Goal: Contribute content: Add original content to the website for others to see

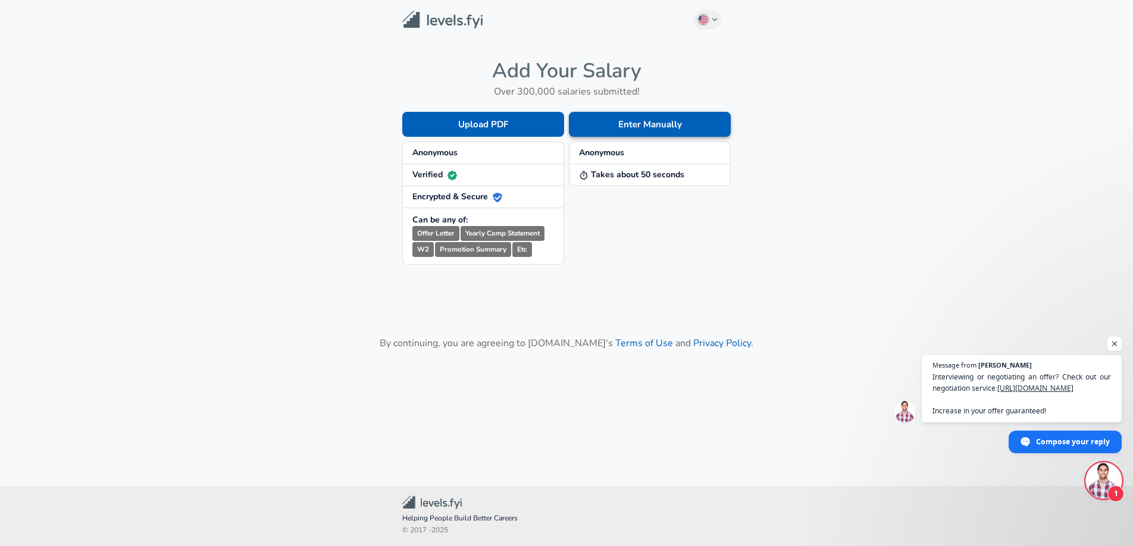
click at [620, 123] on button "Enter Manually" at bounding box center [650, 124] width 162 height 25
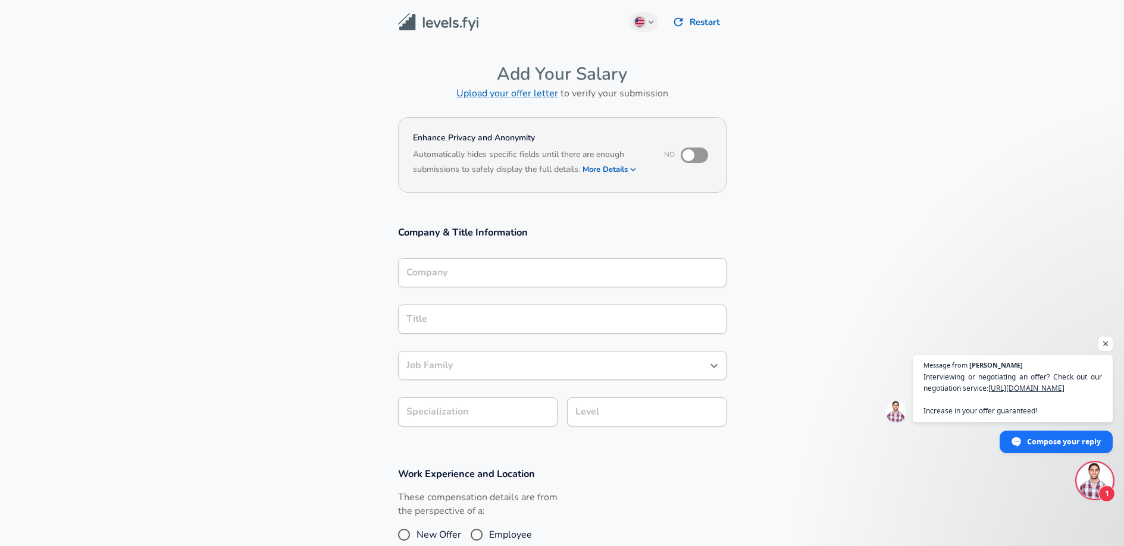
click at [503, 255] on div "Company Company" at bounding box center [562, 272] width 328 height 46
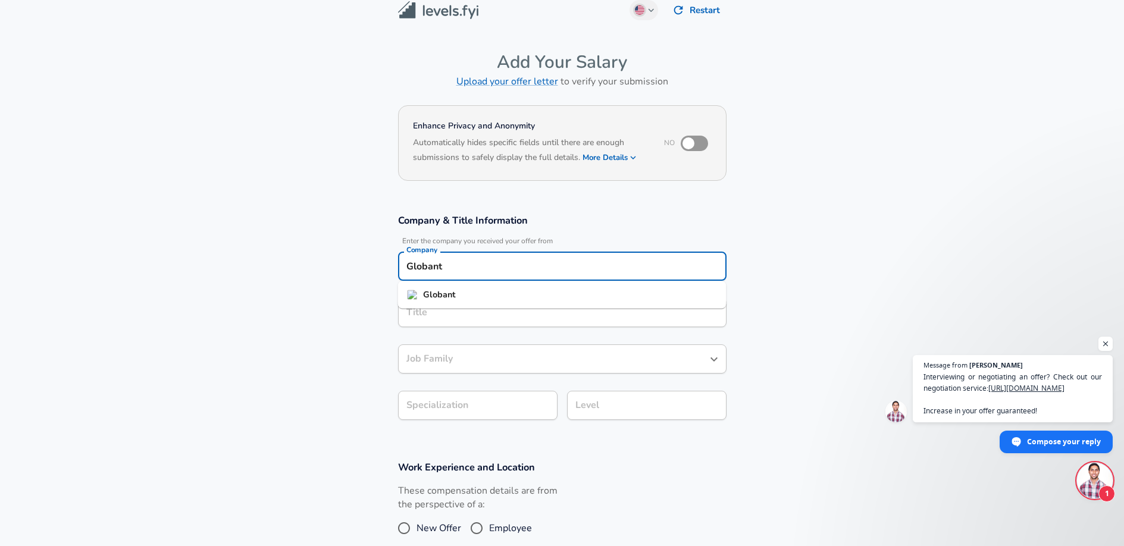
click at [460, 296] on li "Globant" at bounding box center [562, 295] width 328 height 18
click at [466, 322] on div "Title" at bounding box center [562, 312] width 328 height 29
type input "Globant"
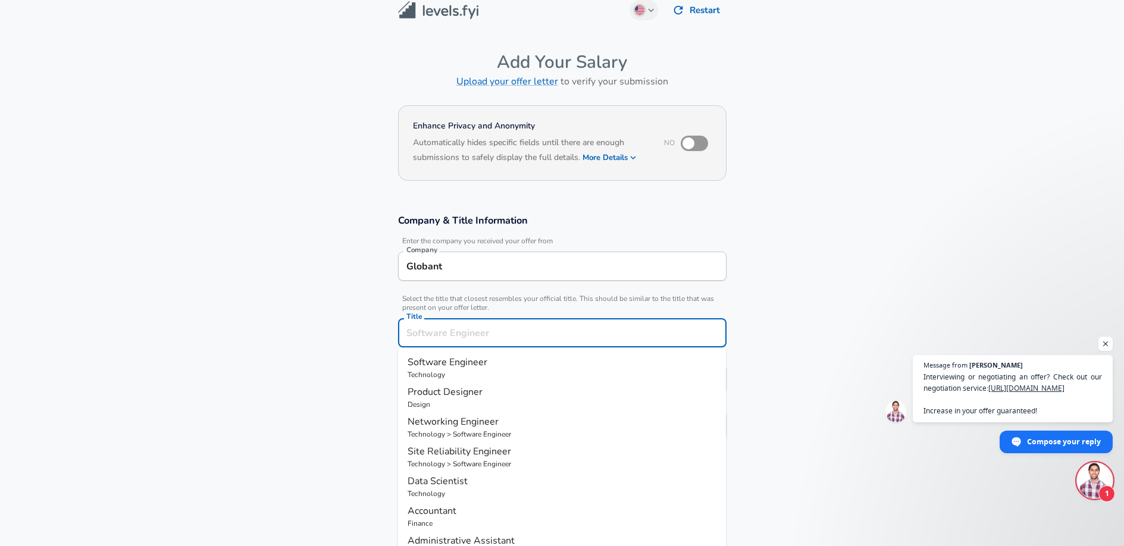
scroll to position [36, 0]
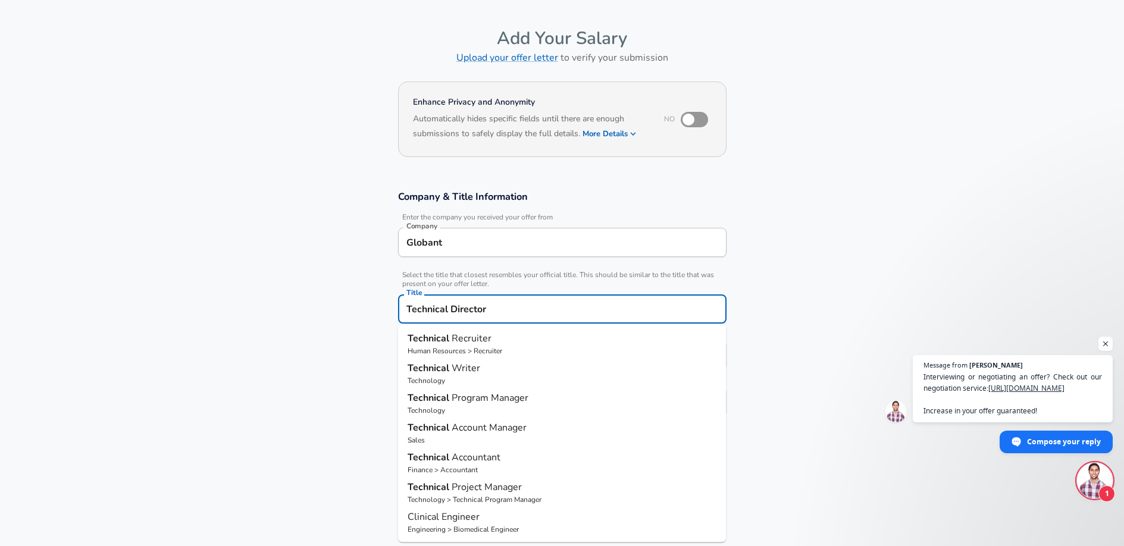
type input "Technical Director"
click at [801, 299] on section "Company & Title Information Enter the company you received your offer from Comp…" at bounding box center [562, 309] width 1124 height 267
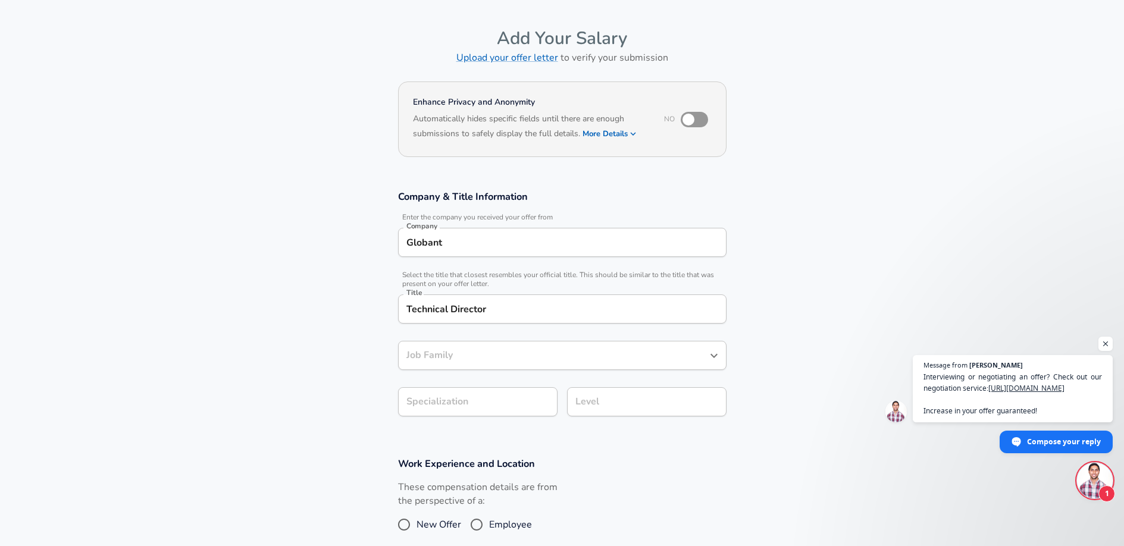
click at [598, 345] on div "Job Family" at bounding box center [562, 355] width 328 height 29
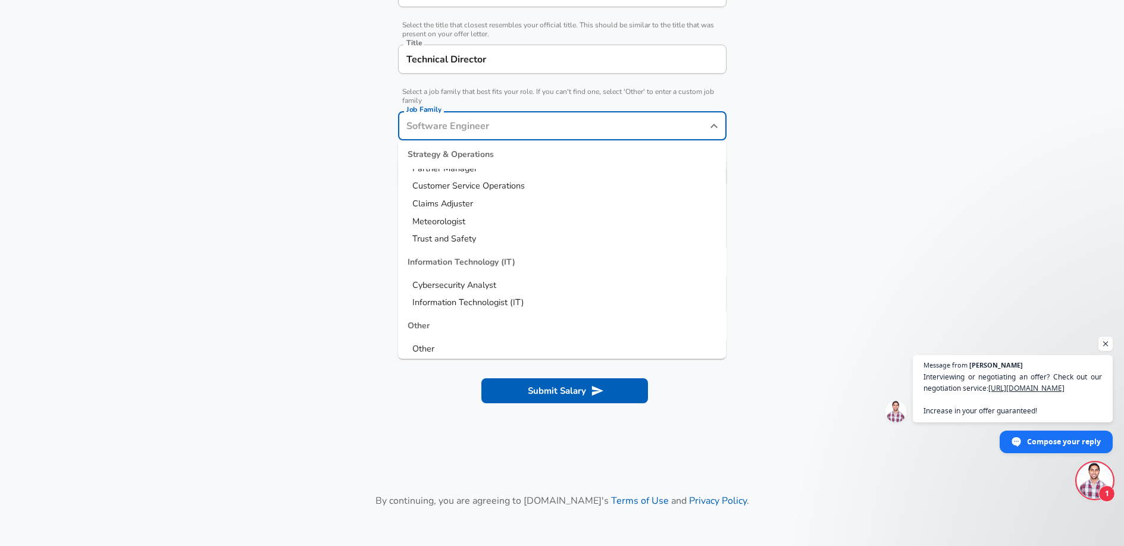
scroll to position [1596, 0]
click at [654, 352] on li "Other" at bounding box center [562, 347] width 328 height 18
type input "Other"
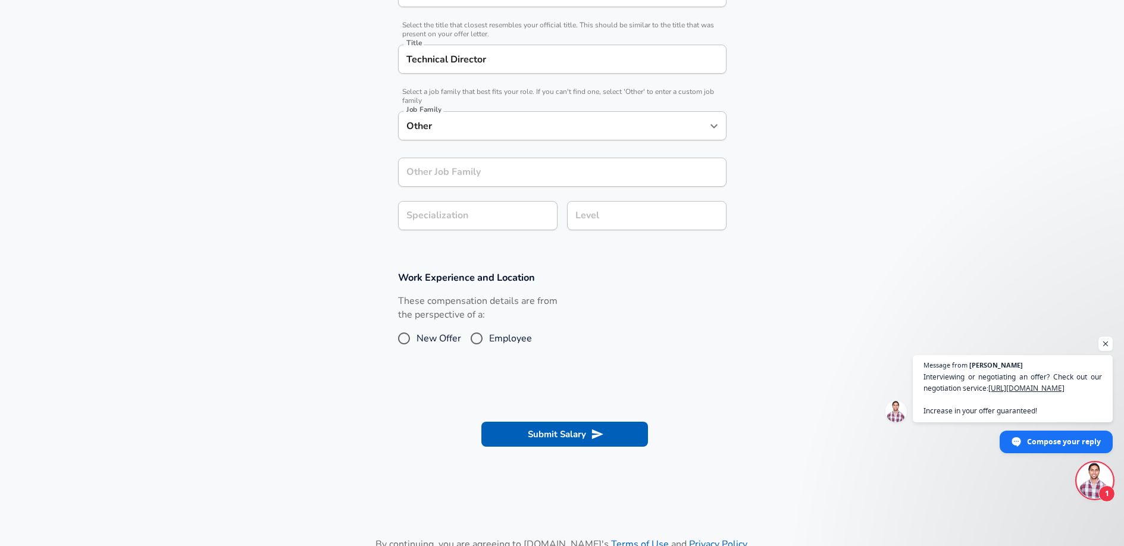
click at [777, 179] on section "Company & Title Information Enter the company you received your offer from Comp…" at bounding box center [562, 91] width 1124 height 331
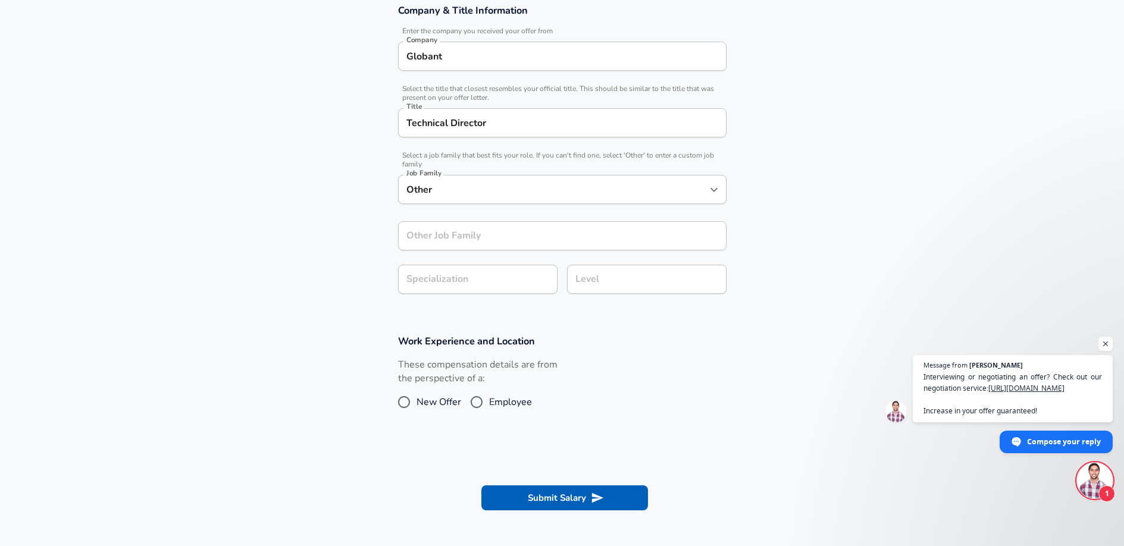
scroll to position [219, 0]
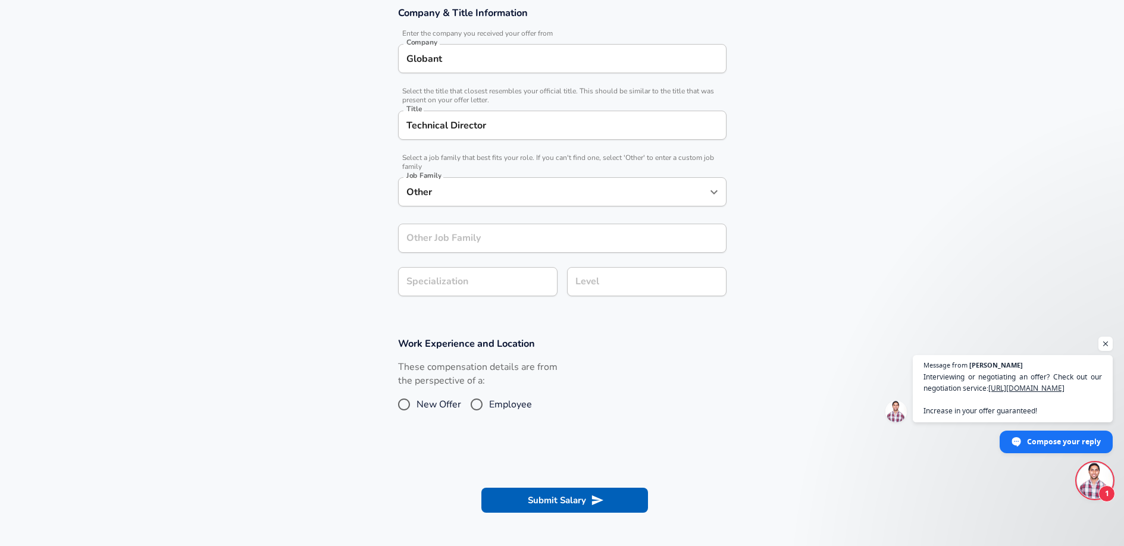
click at [606, 233] on input "Other Job Family" at bounding box center [562, 238] width 328 height 29
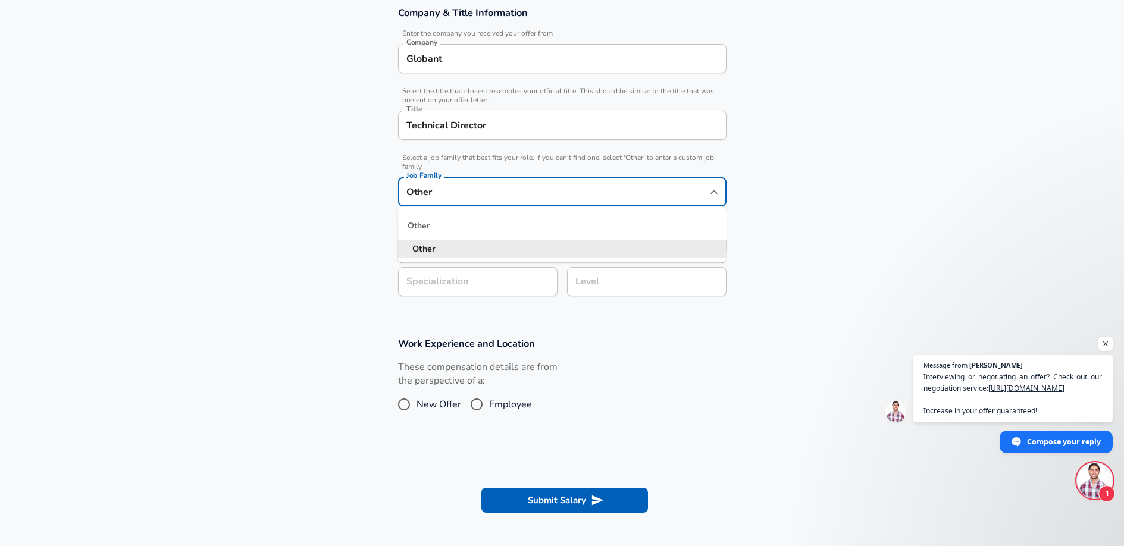
click at [579, 196] on input "Other" at bounding box center [553, 192] width 300 height 18
click at [554, 226] on div "Other" at bounding box center [562, 226] width 328 height 29
click at [899, 230] on section "Company & Title Information Enter the company you received your offer from Comp…" at bounding box center [562, 157] width 1124 height 331
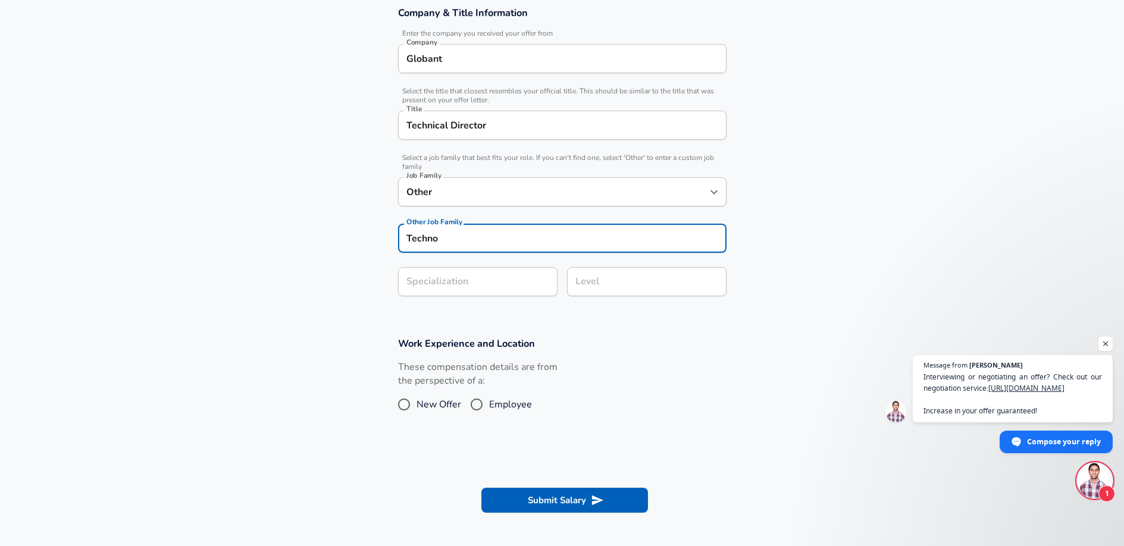
drag, startPoint x: 519, startPoint y: 244, endPoint x: 510, endPoint y: 239, distance: 10.9
click at [519, 244] on input "Techno" at bounding box center [562, 238] width 328 height 29
type input "Technology"
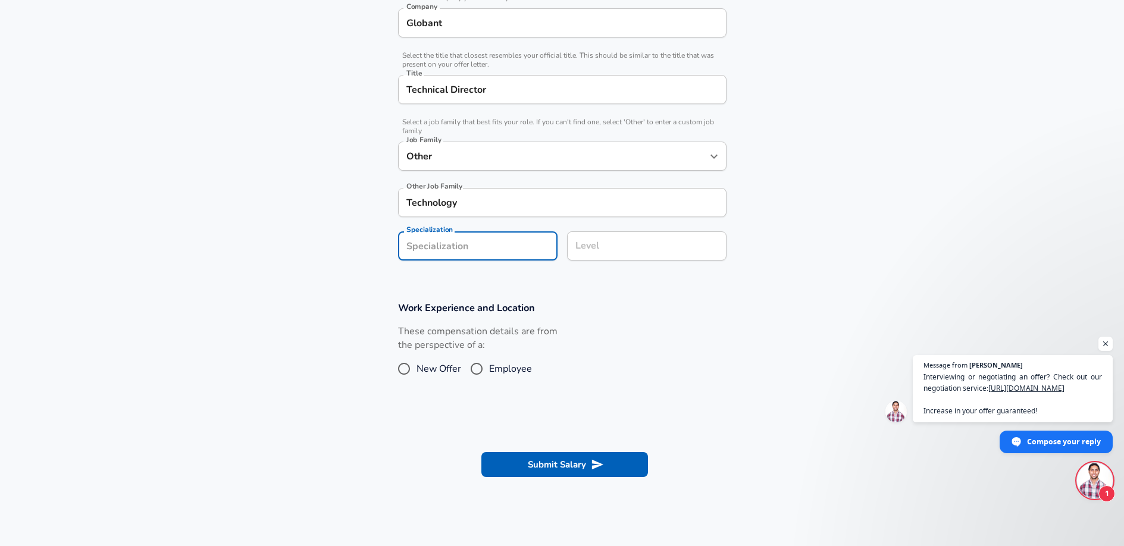
scroll to position [279, 0]
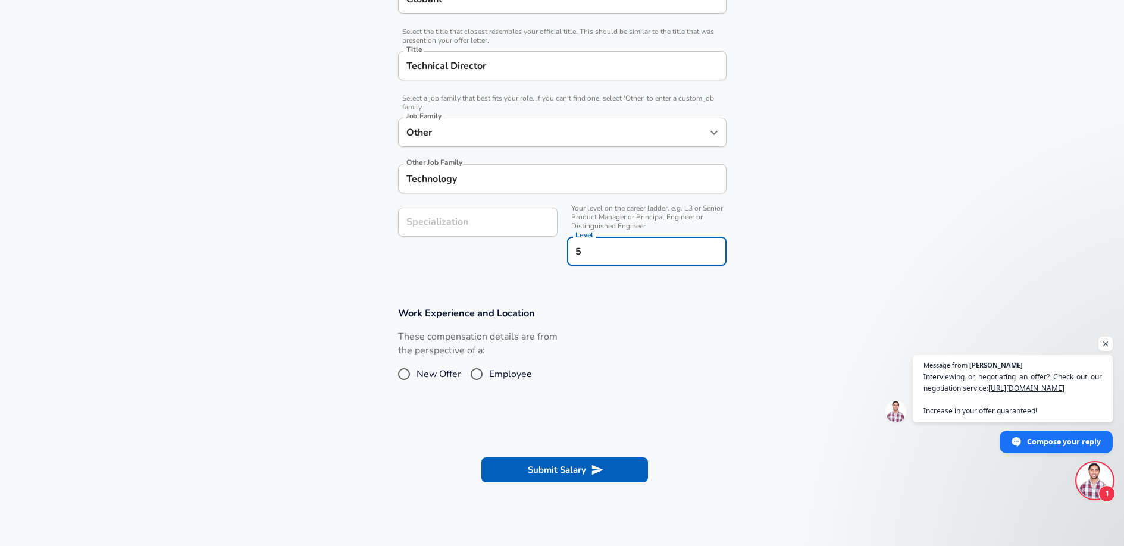
type input "5"
click at [933, 193] on section "Company & Title Information Enter the company you received your offer from Comp…" at bounding box center [562, 113] width 1124 height 360
click at [494, 371] on span "Employee" at bounding box center [510, 374] width 43 height 14
click at [489, 371] on input "Employee" at bounding box center [476, 374] width 25 height 19
radio input "true"
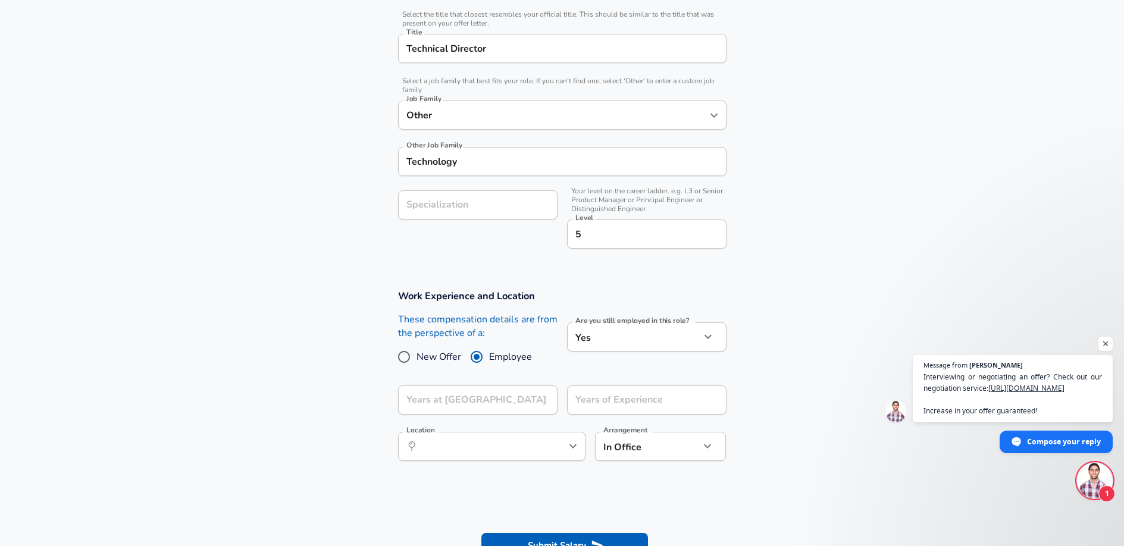
scroll to position [299, 0]
click at [504, 402] on input "Years at [GEOGRAPHIC_DATA]" at bounding box center [464, 396] width 133 height 29
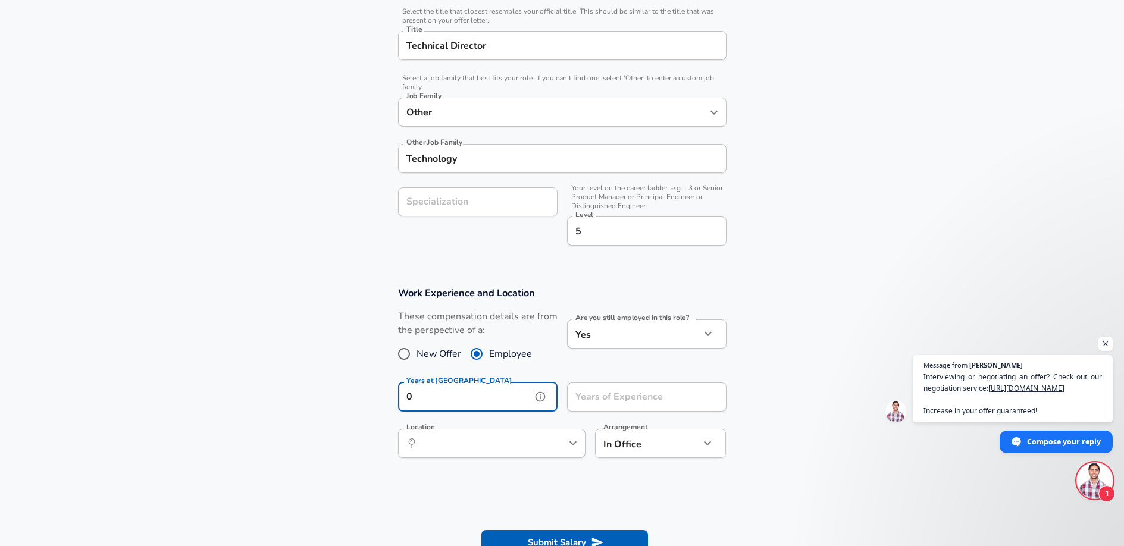
type input "0"
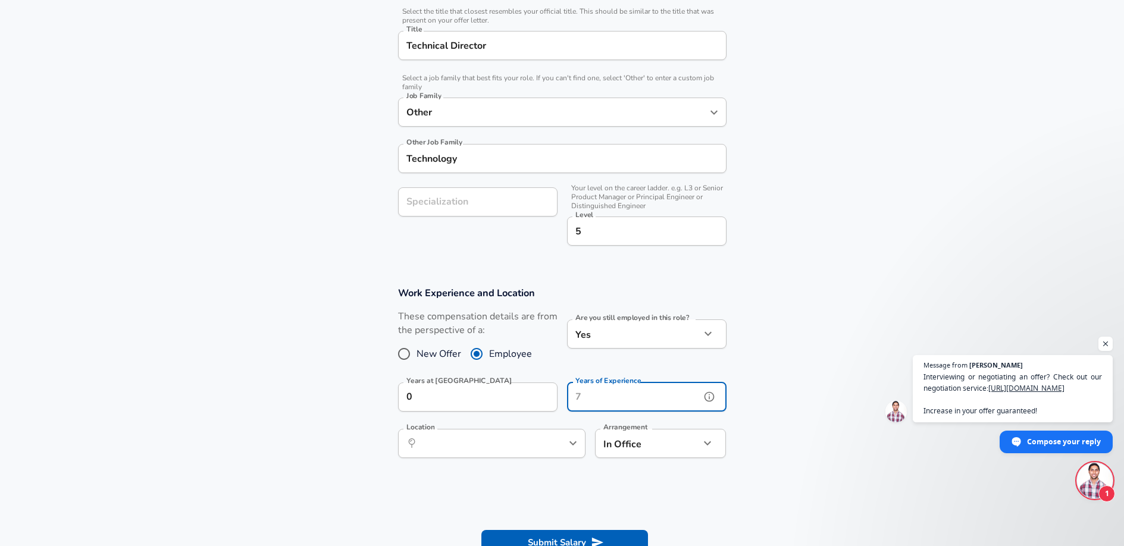
click at [610, 392] on input "Years of Experience" at bounding box center [633, 396] width 133 height 29
type input "1"
click at [544, 442] on button "help" at bounding box center [553, 443] width 18 height 18
type input "20"
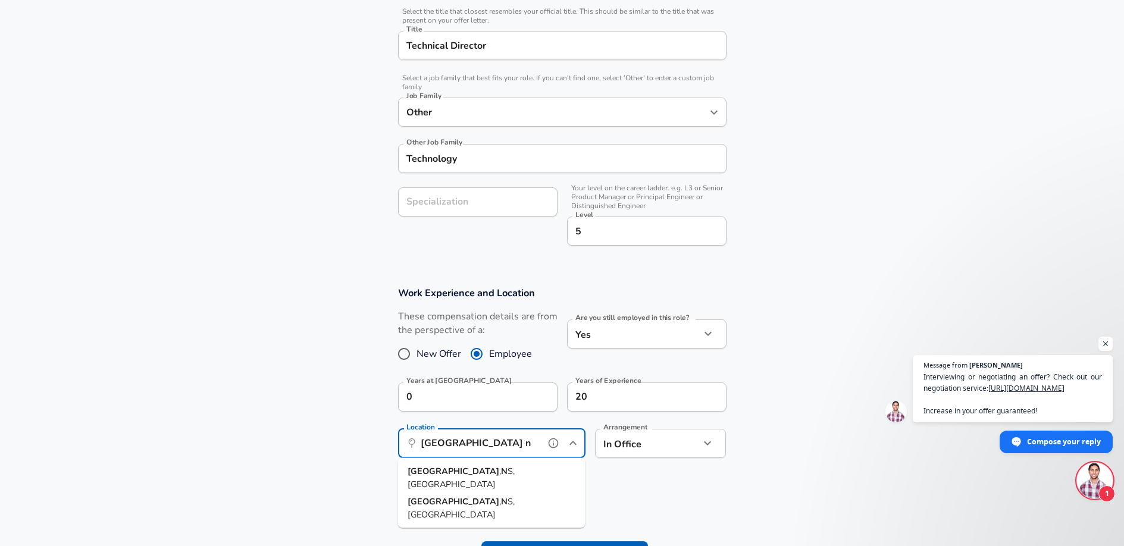
click at [470, 472] on span "S, [GEOGRAPHIC_DATA]" at bounding box center [460, 477] width 107 height 25
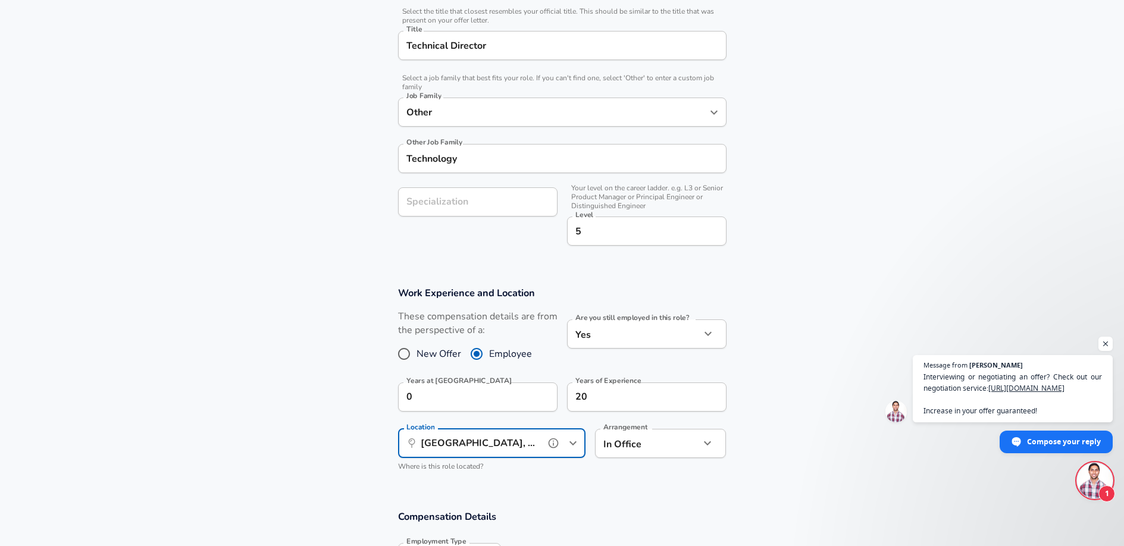
type input "[GEOGRAPHIC_DATA], [GEOGRAPHIC_DATA], [GEOGRAPHIC_DATA]"
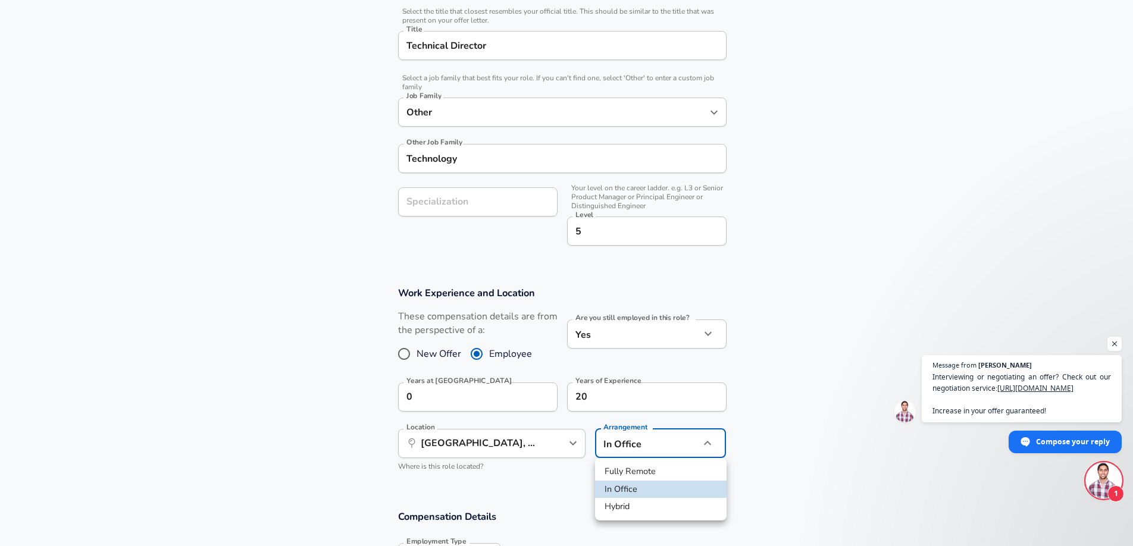
click at [628, 506] on li "Hybrid" at bounding box center [660, 507] width 131 height 18
type input "hybrid"
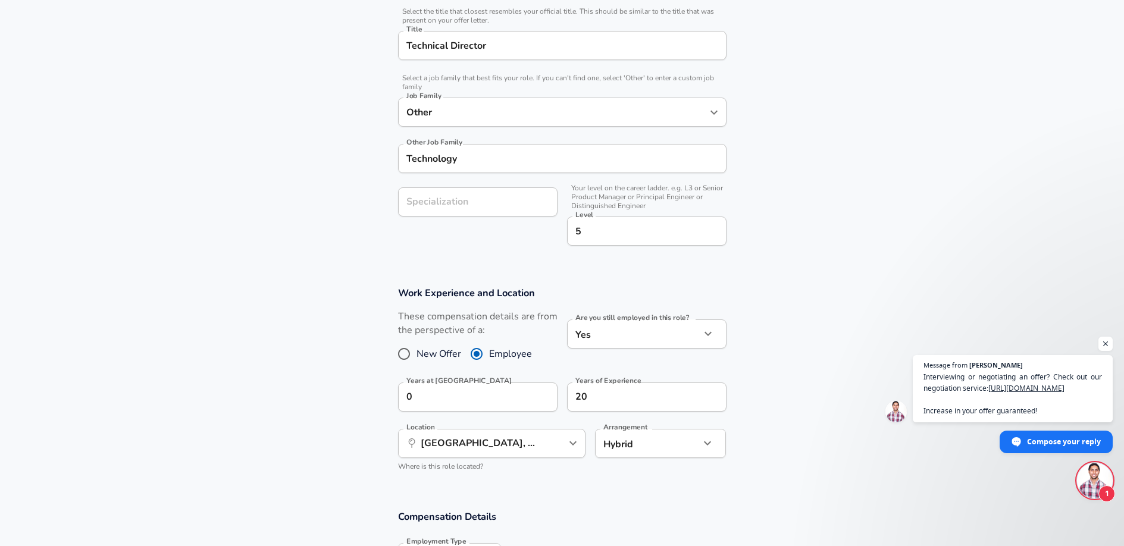
drag, startPoint x: 764, startPoint y: 479, endPoint x: 692, endPoint y: 463, distance: 73.9
click at [764, 479] on section "Work Experience and Location These compensation details are from the perspectiv…" at bounding box center [562, 384] width 1124 height 224
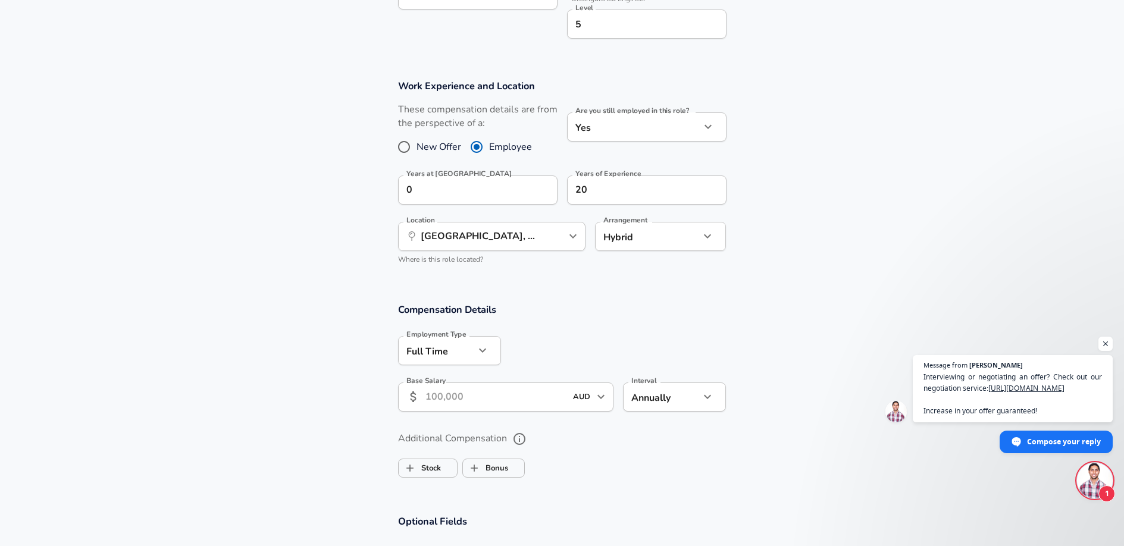
scroll to position [622, 0]
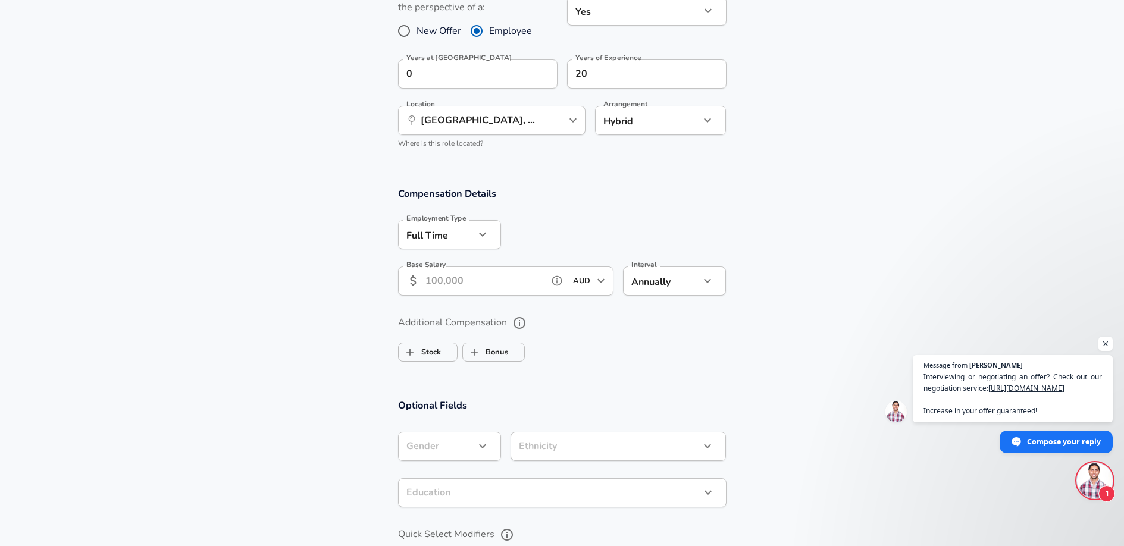
click at [474, 280] on input "Base Salary" at bounding box center [484, 280] width 118 height 29
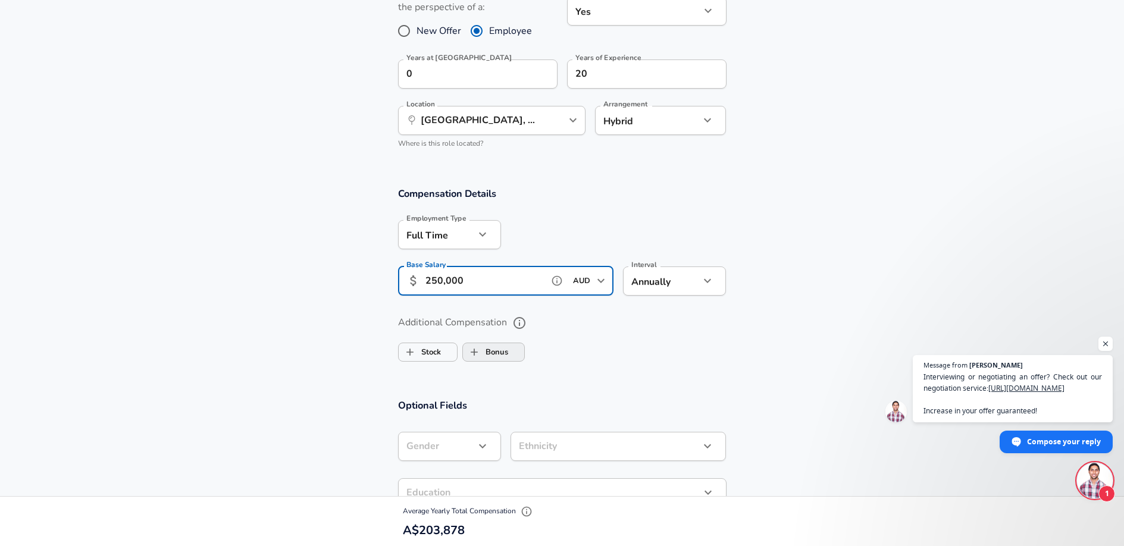
type input "250,000"
click at [484, 351] on input "Bonus" at bounding box center [474, 352] width 23 height 23
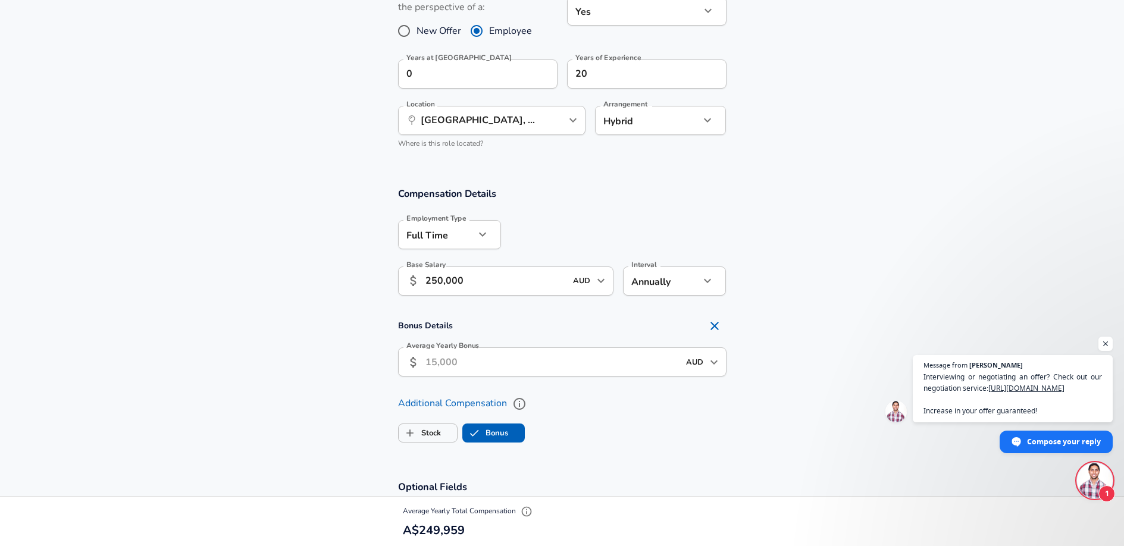
checkbox input "true"
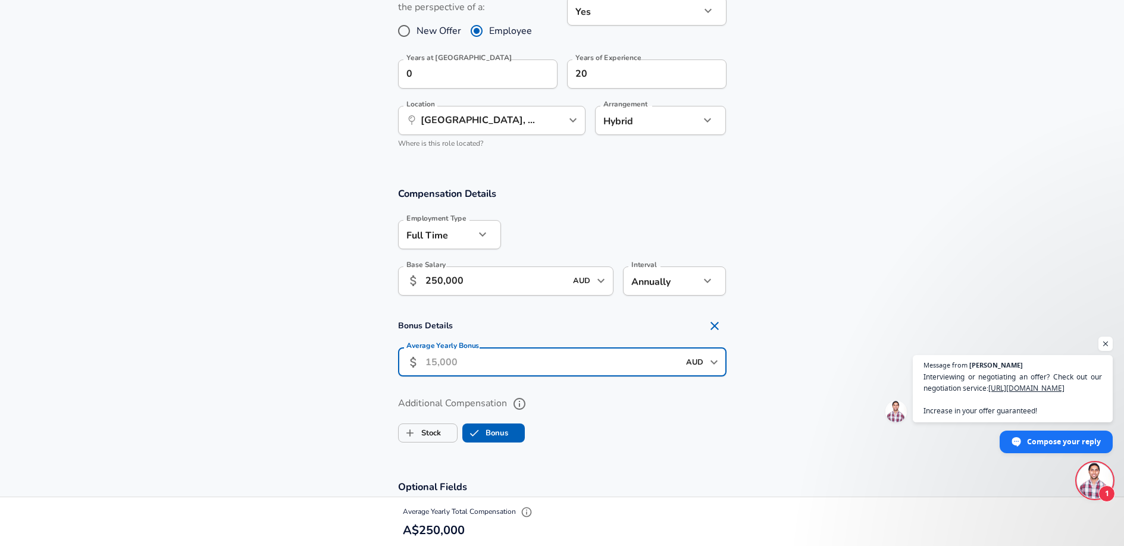
click at [493, 355] on input "Average Yearly Bonus" at bounding box center [551, 361] width 253 height 29
type input "60,000"
click at [768, 292] on section "Compensation Details Employment Type [DEMOGRAPHIC_DATA] full_time Employment Ty…" at bounding box center [562, 245] width 1124 height 117
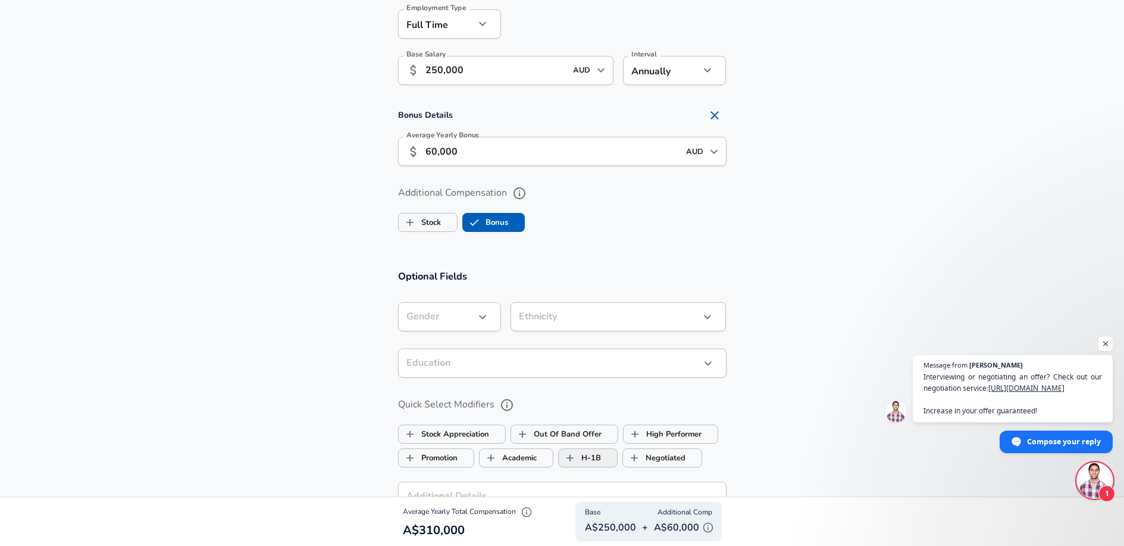
scroll to position [938, 0]
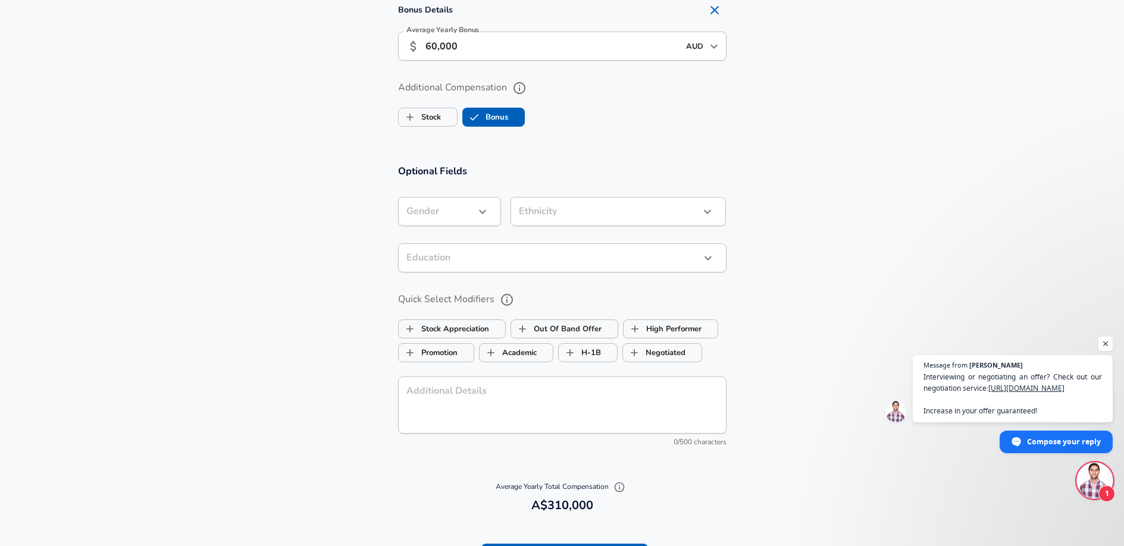
click at [478, 211] on icon "button" at bounding box center [482, 212] width 14 height 14
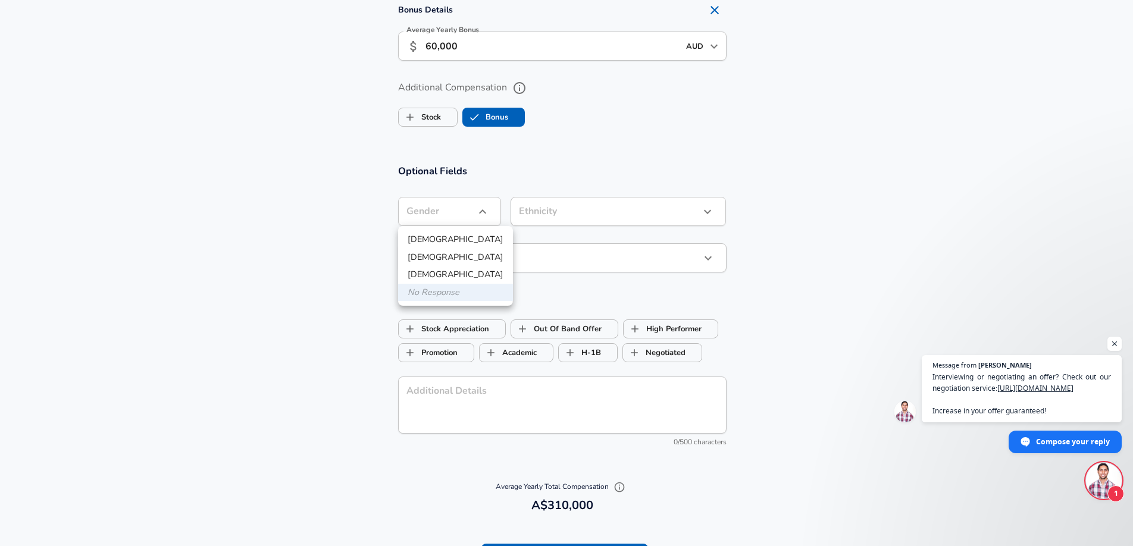
click at [447, 240] on li "[DEMOGRAPHIC_DATA]" at bounding box center [455, 240] width 115 height 18
type input "[DEMOGRAPHIC_DATA]"
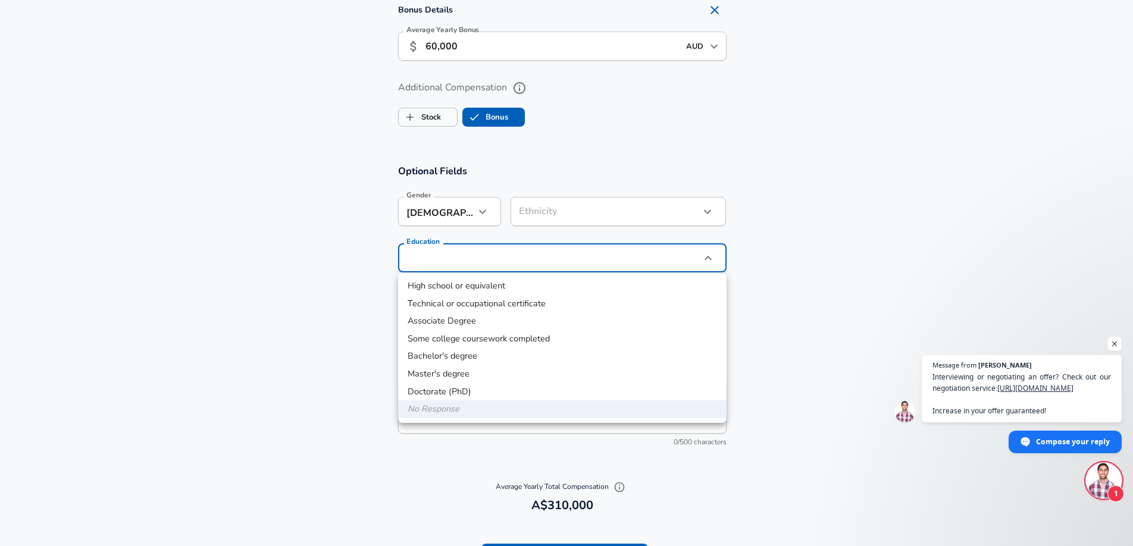
click at [491, 347] on li "Bachelor's degree" at bounding box center [562, 356] width 328 height 18
type input "Bachelors degree"
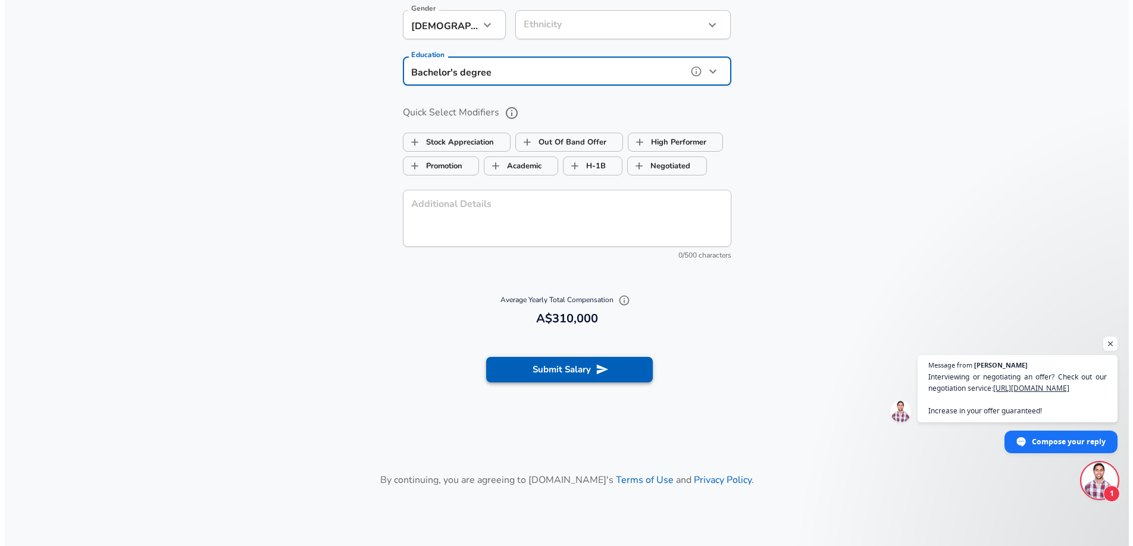
scroll to position [1128, 0]
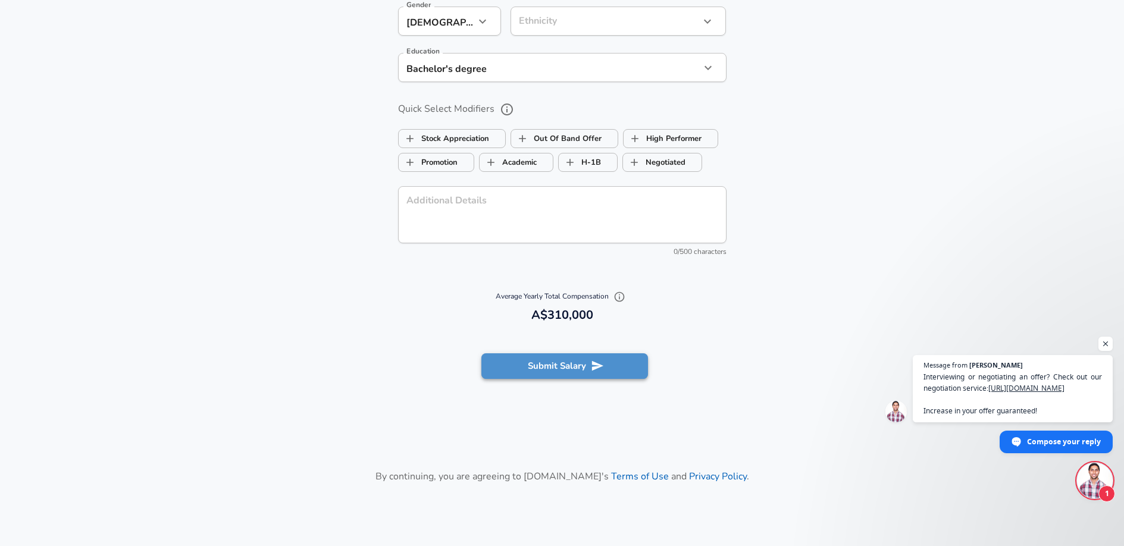
click at [582, 366] on button "Submit Salary" at bounding box center [564, 365] width 167 height 25
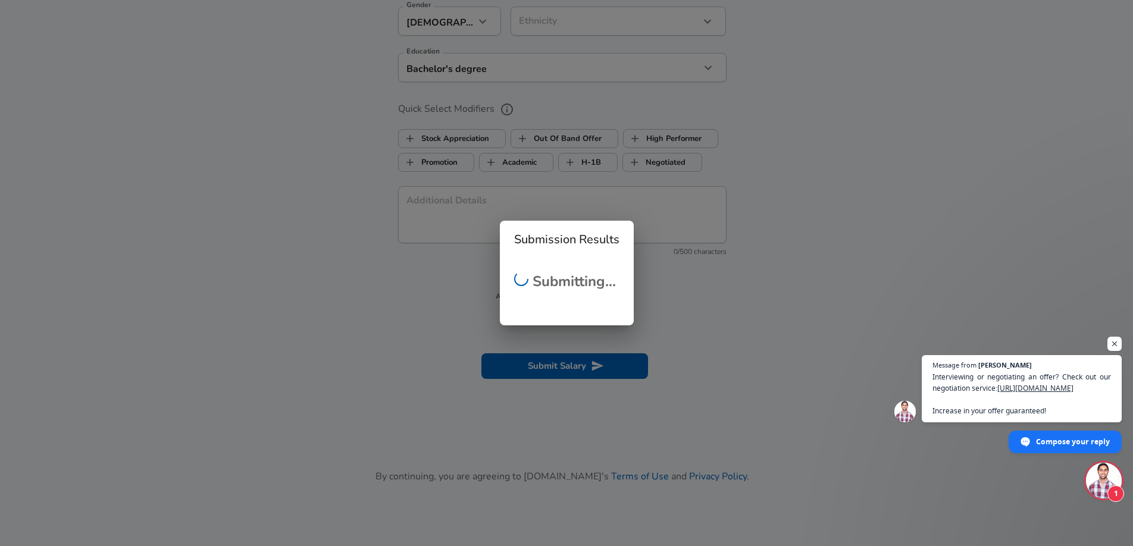
scroll to position [264, 0]
